Goal: Use online tool/utility: Utilize a website feature to perform a specific function

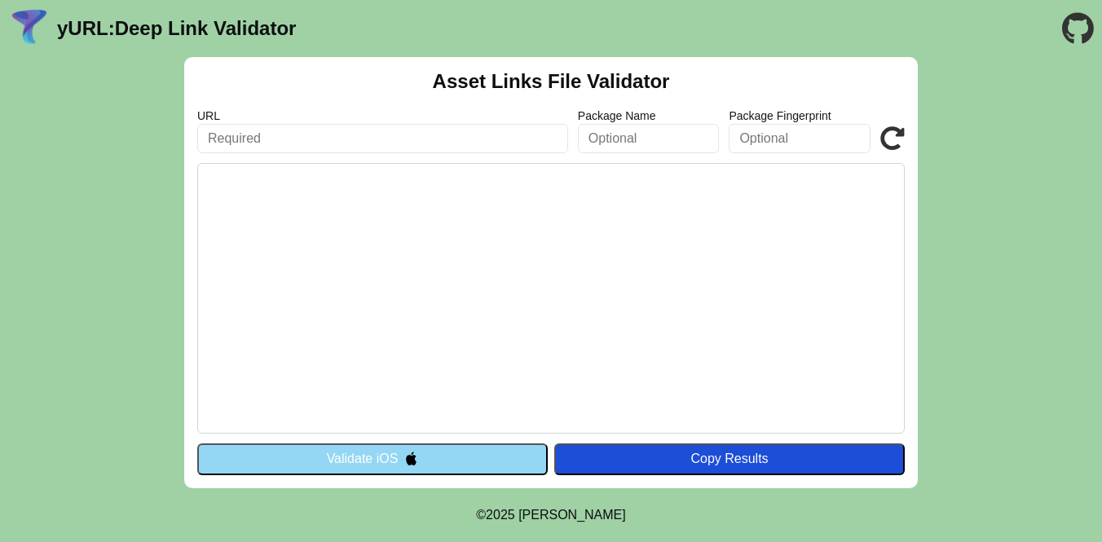
click at [294, 135] on input "text" at bounding box center [382, 138] width 371 height 29
type input "[URL][DOMAIN_NAME]"
click at [625, 144] on input "text" at bounding box center [649, 138] width 142 height 29
type input "com.bleap"
click at [647, 460] on div "Copy Results" at bounding box center [730, 459] width 334 height 15
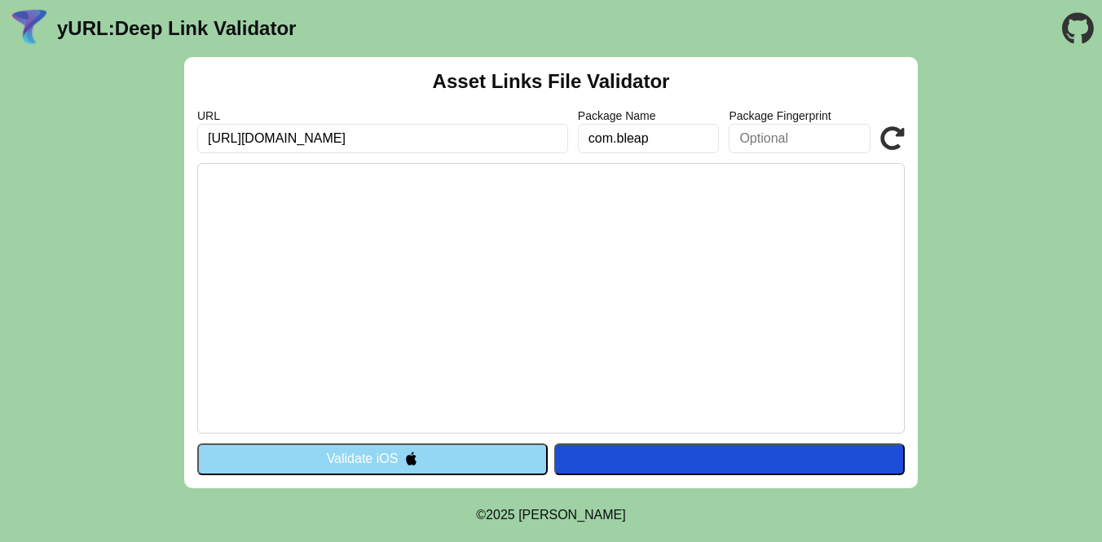
click at [518, 464] on button "Validate iOS" at bounding box center [372, 459] width 351 height 31
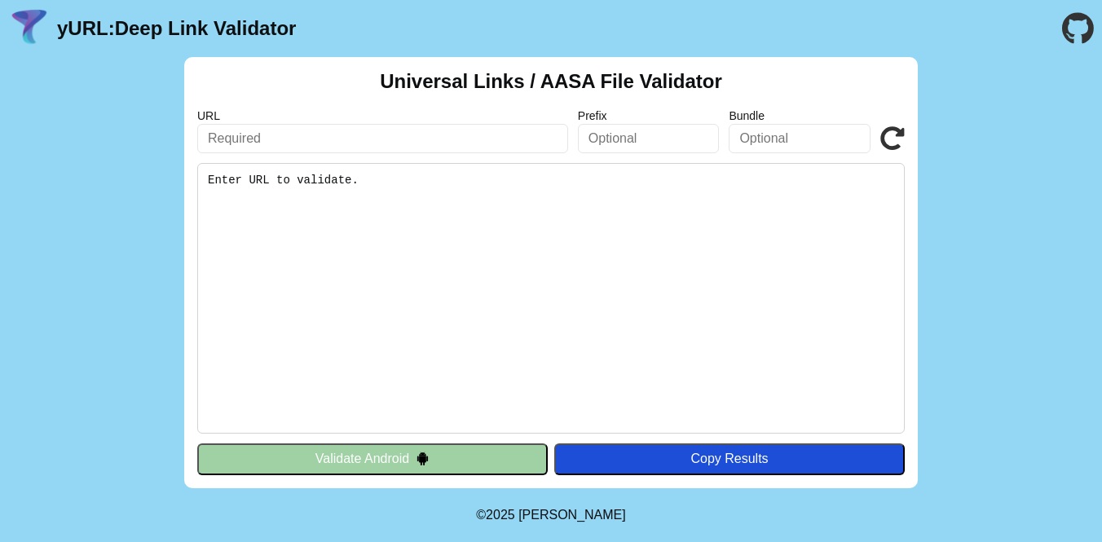
click at [613, 463] on div "Copy Results" at bounding box center [730, 459] width 334 height 15
